Goal: Check status: Check status

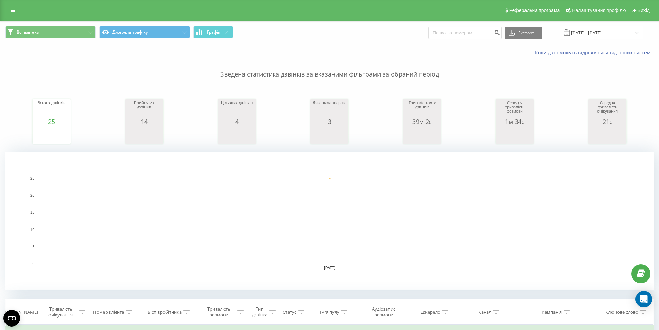
click at [605, 32] on input "[DATE] - [DATE]" at bounding box center [602, 32] width 84 height 13
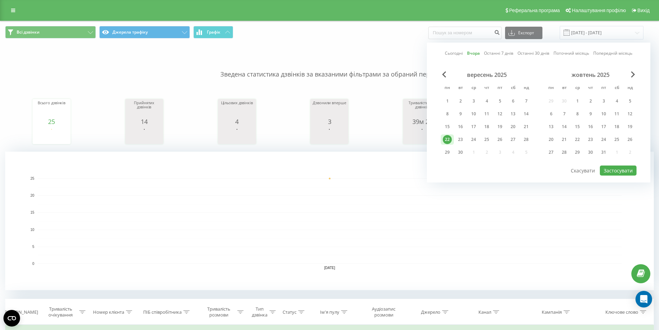
click at [461, 50] on link "Сьогодні" at bounding box center [454, 53] width 18 height 7
click at [616, 174] on button "Застосувати" at bounding box center [618, 170] width 37 height 10
type input "23.09.2025 - 23.09.2025"
